Goal: Task Accomplishment & Management: Manage account settings

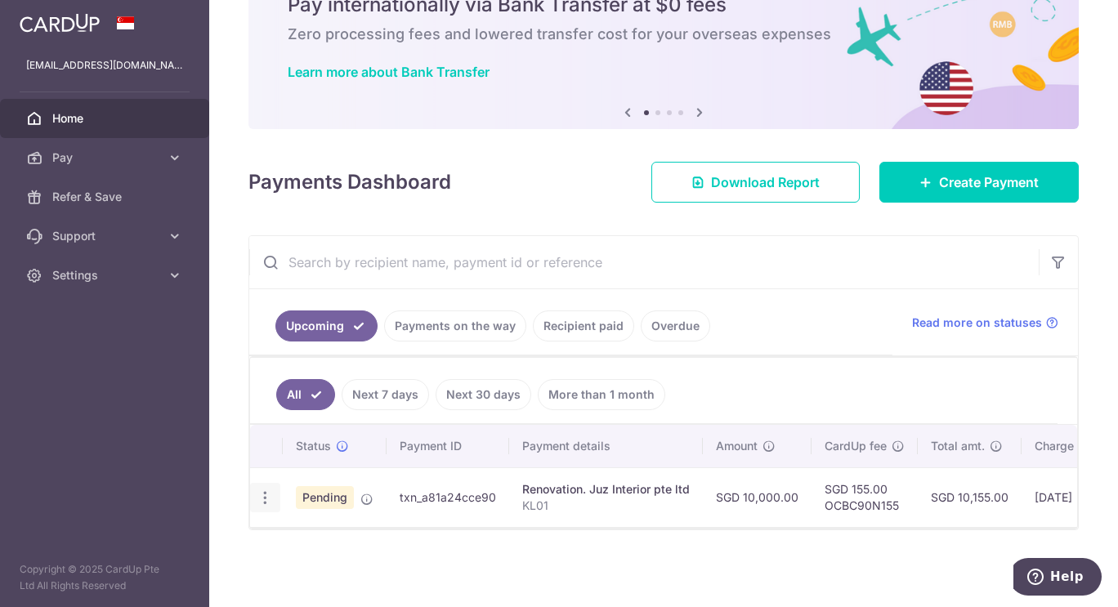
click at [272, 490] on icon "button" at bounding box center [265, 498] width 17 height 17
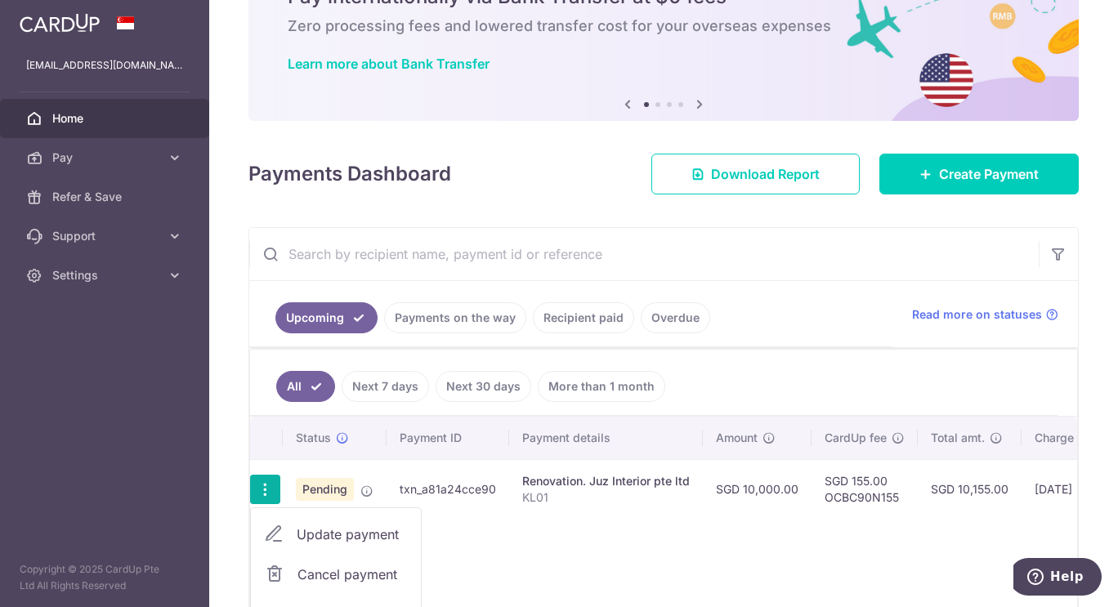
click at [292, 531] on link "Update payment" at bounding box center [336, 534] width 170 height 39
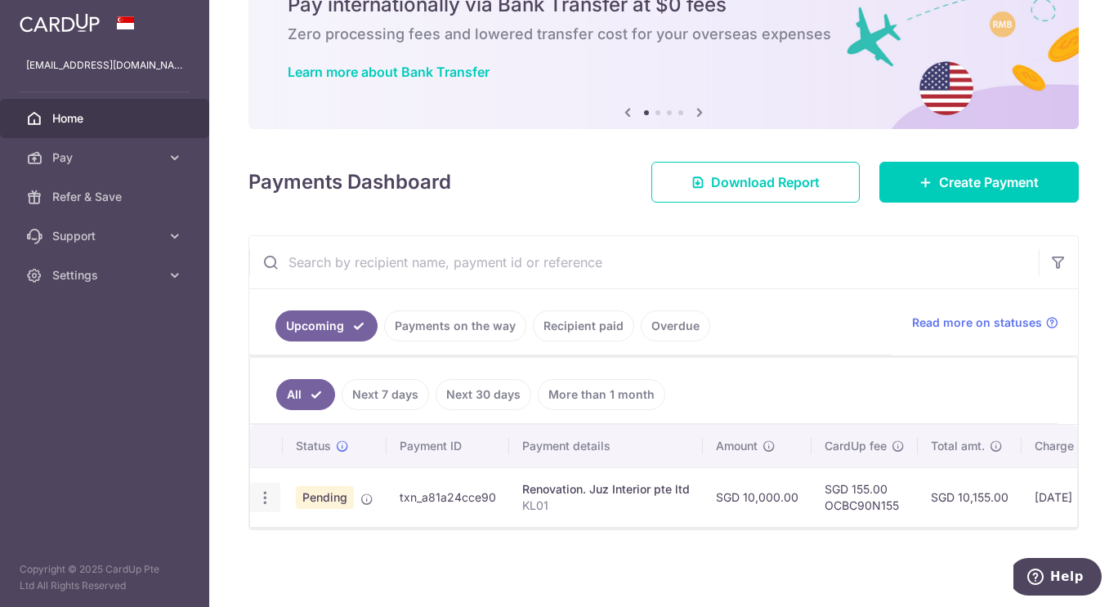
radio input "true"
type input "10,000.00"
type input "[DATE]"
type input "KL01"
type input "2nd payment - 40%"
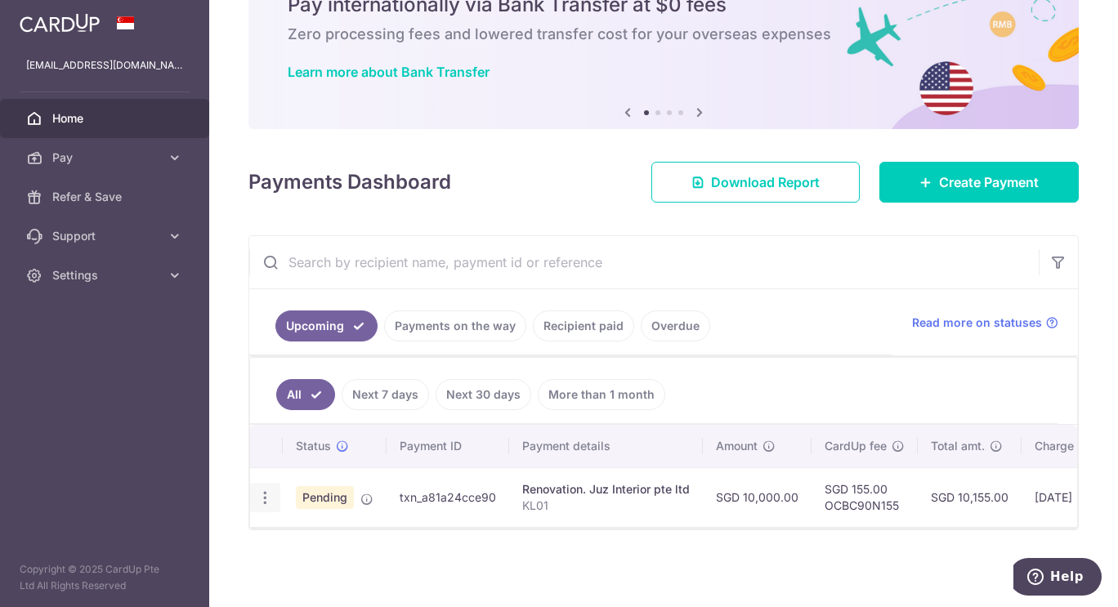
type input "OCBC90N155"
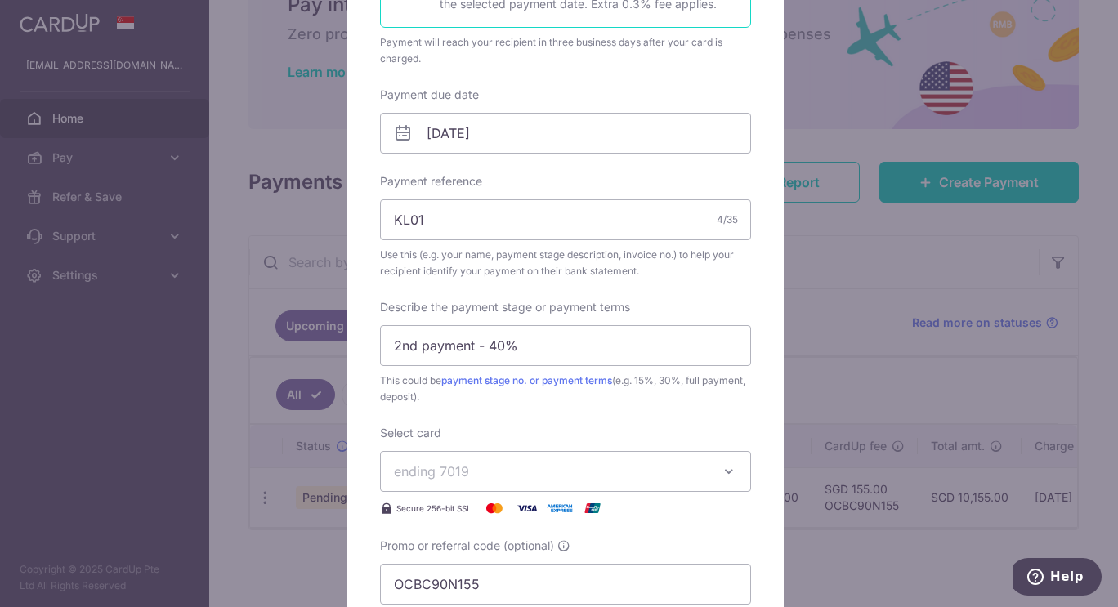
scroll to position [485, 0]
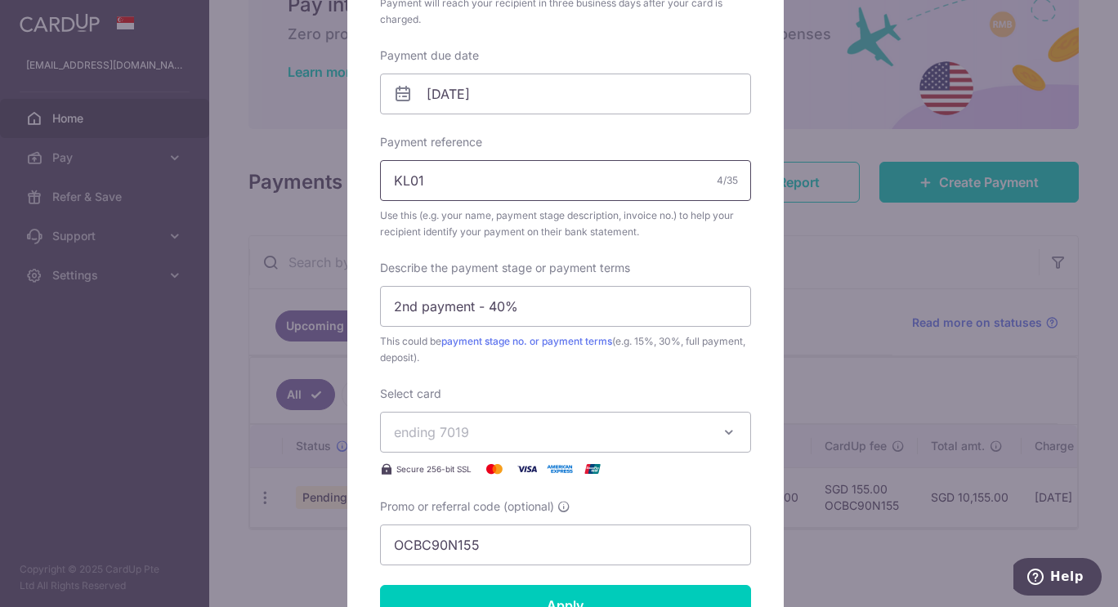
click at [396, 175] on input "KL01" at bounding box center [565, 180] width 371 height 41
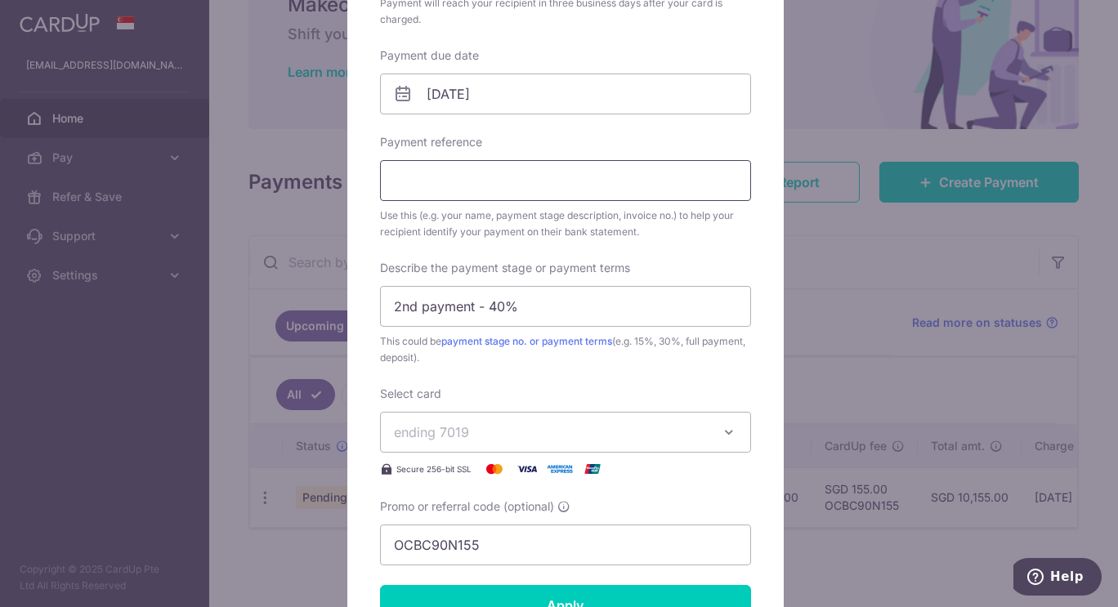
click at [396, 175] on input "Payment reference" at bounding box center [565, 180] width 371 height 41
click at [490, 174] on input "Payment reference" at bounding box center [565, 180] width 371 height 41
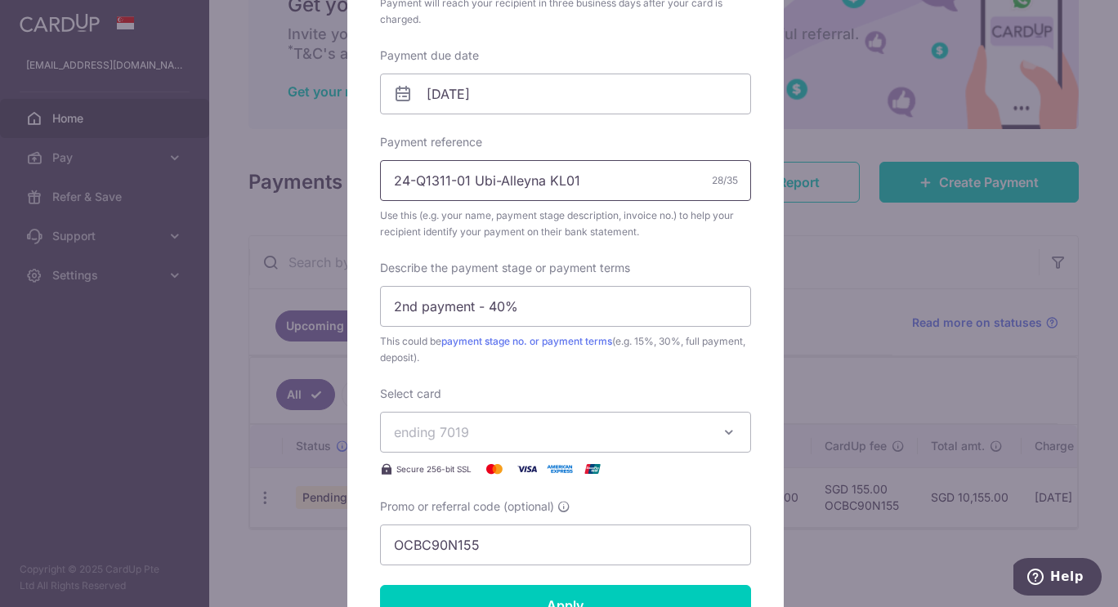
type input "24-Q1311-01 Ubi-Alleyna KL01"
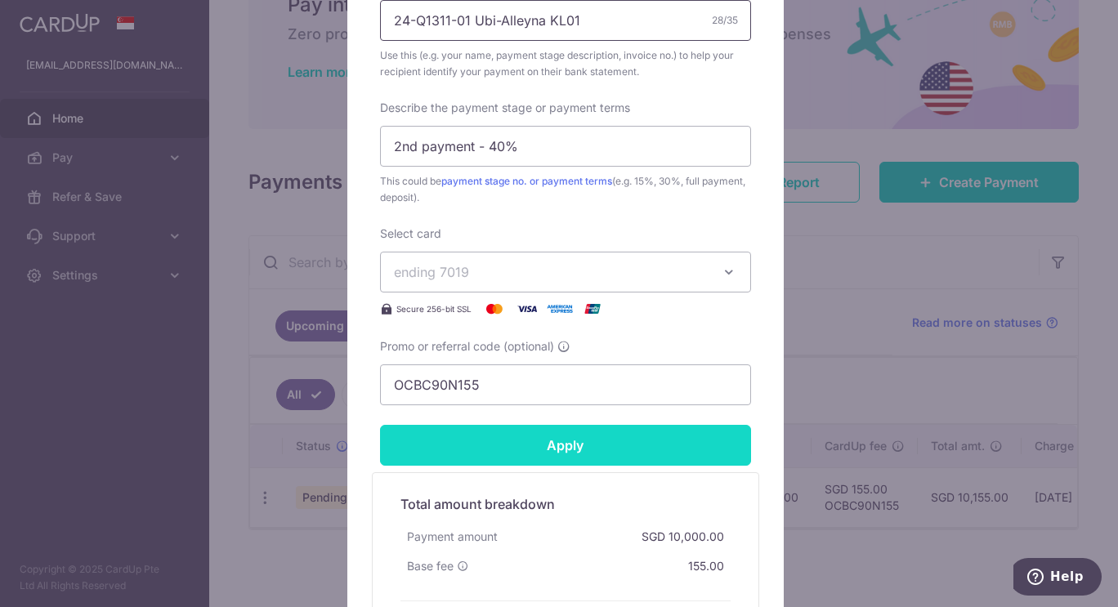
scroll to position [843, 0]
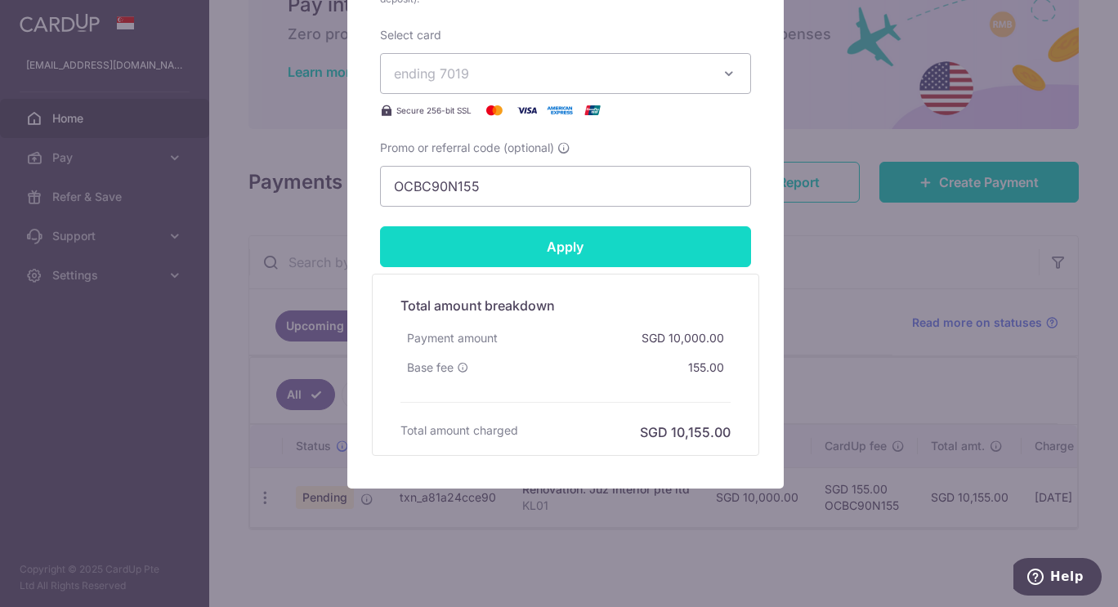
click at [621, 250] on input "Apply" at bounding box center [565, 246] width 371 height 41
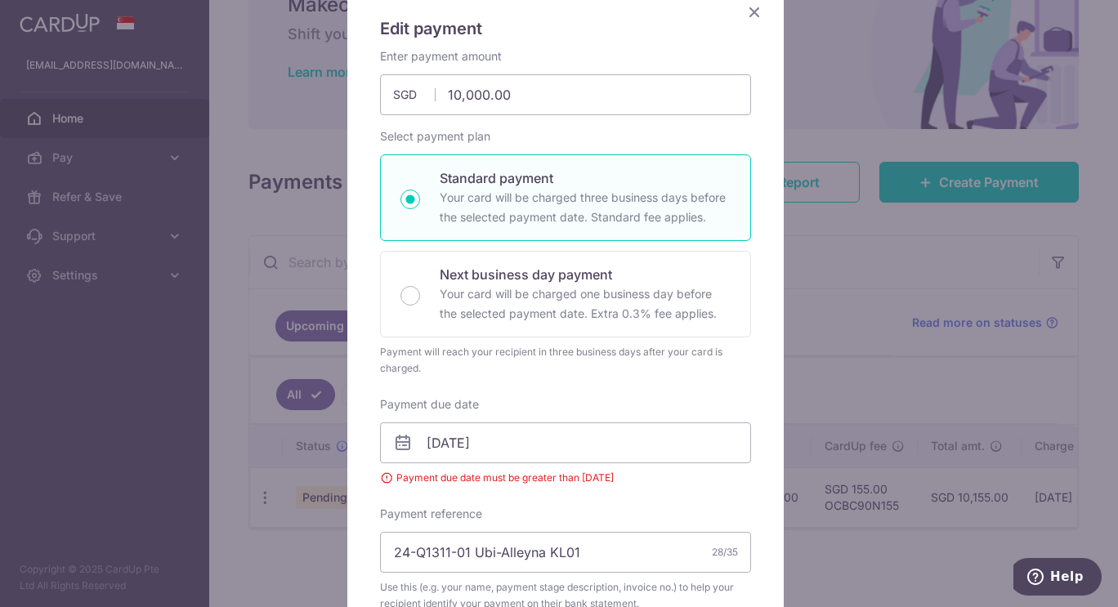
scroll to position [110, 0]
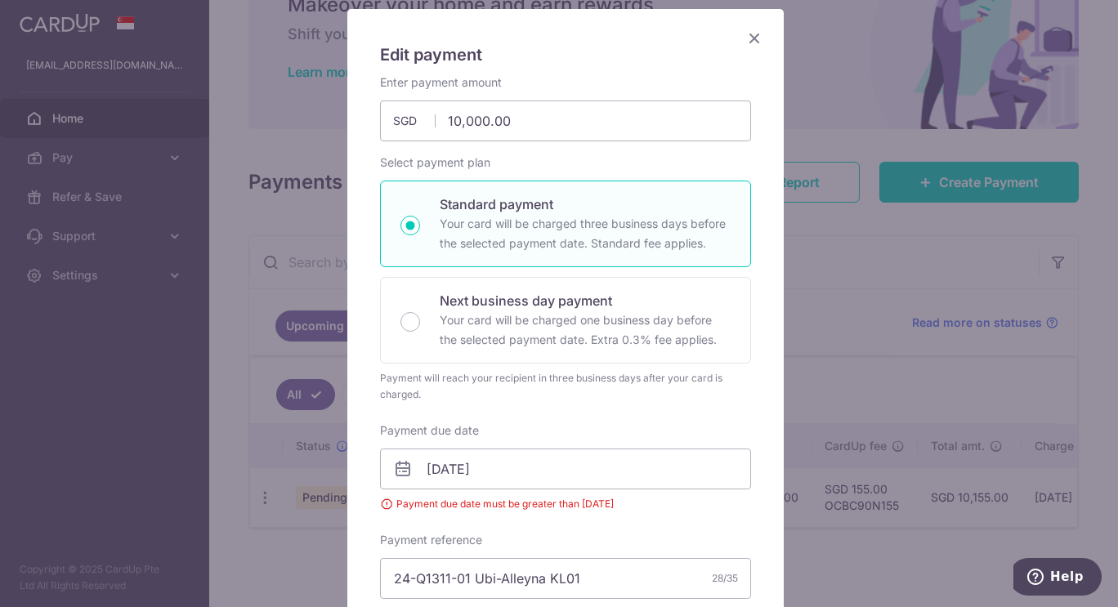
click at [752, 37] on icon "Close" at bounding box center [755, 38] width 20 height 20
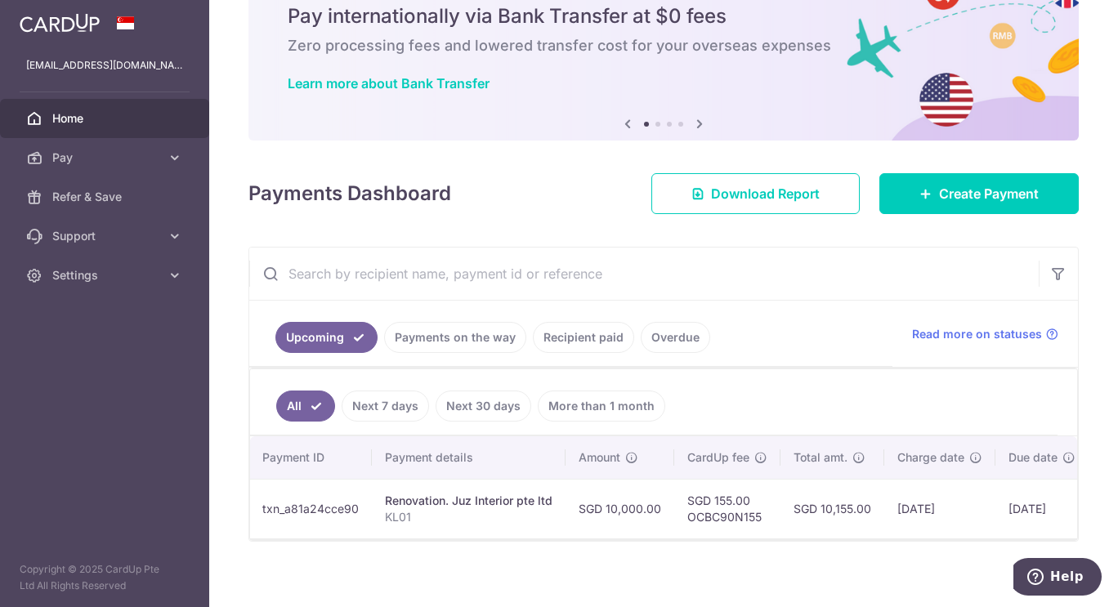
scroll to position [0, 145]
